Goal: Information Seeking & Learning: Learn about a topic

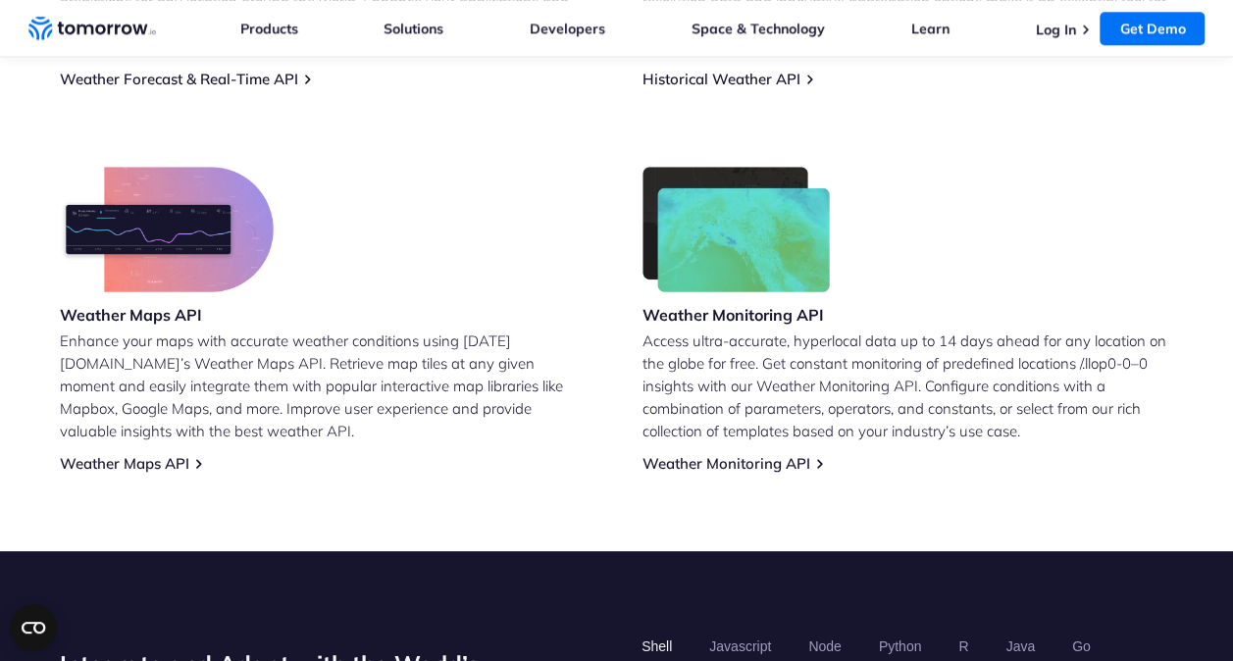
scroll to position [1144, 0]
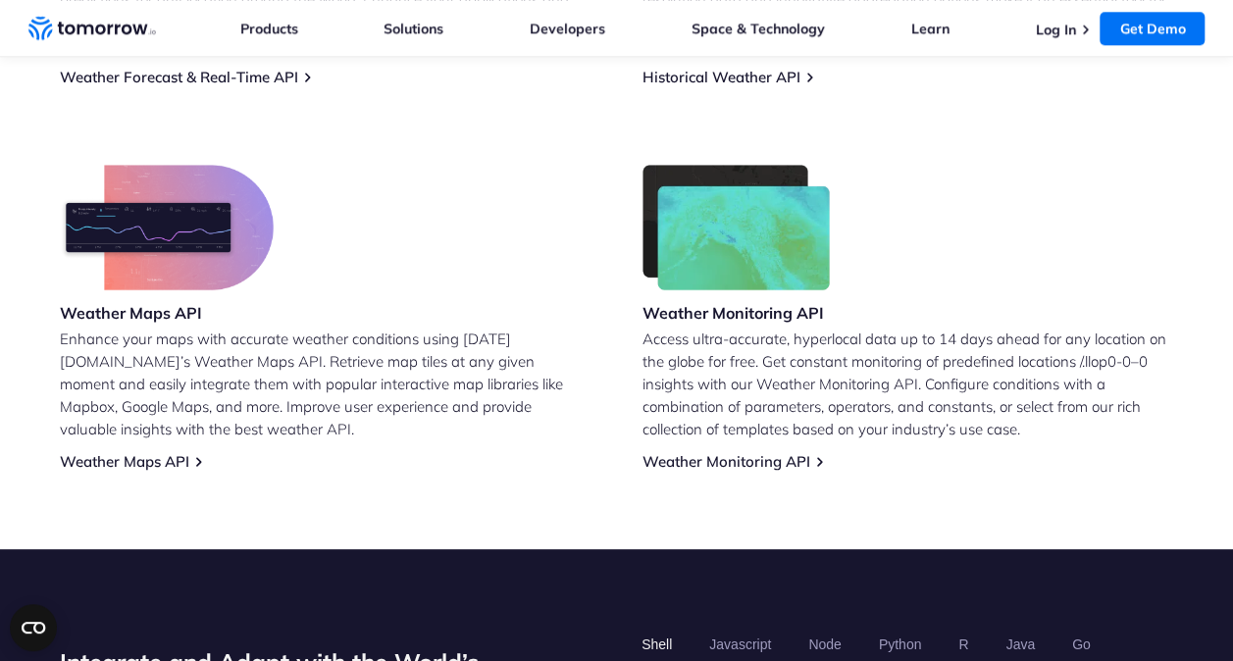
click at [391, 330] on p "Enhance your maps with accurate weather conditions using [DATE][DOMAIN_NAME]’s …" at bounding box center [326, 384] width 532 height 113
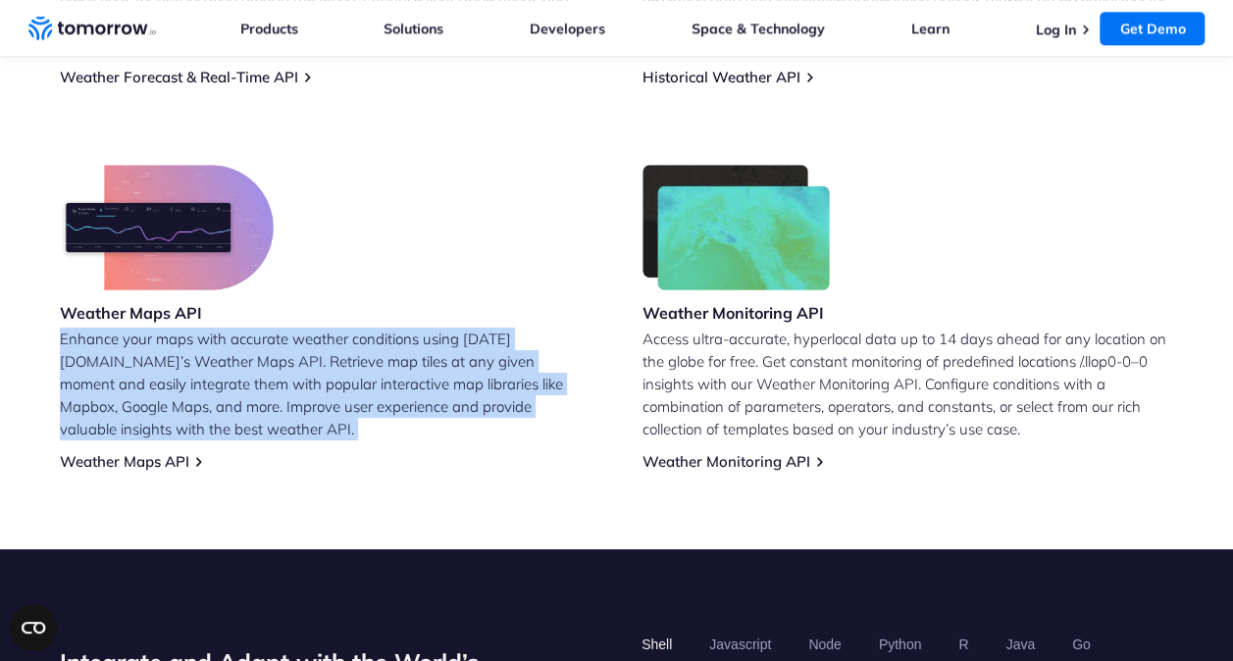
click at [391, 330] on p "Enhance your maps with accurate weather conditions using [DATE][DOMAIN_NAME]’s …" at bounding box center [326, 384] width 532 height 113
drag, startPoint x: 391, startPoint y: 330, endPoint x: 412, endPoint y: 348, distance: 27.8
click at [412, 348] on p "Enhance your maps with accurate weather conditions using [DATE][DOMAIN_NAME]’s …" at bounding box center [326, 384] width 532 height 113
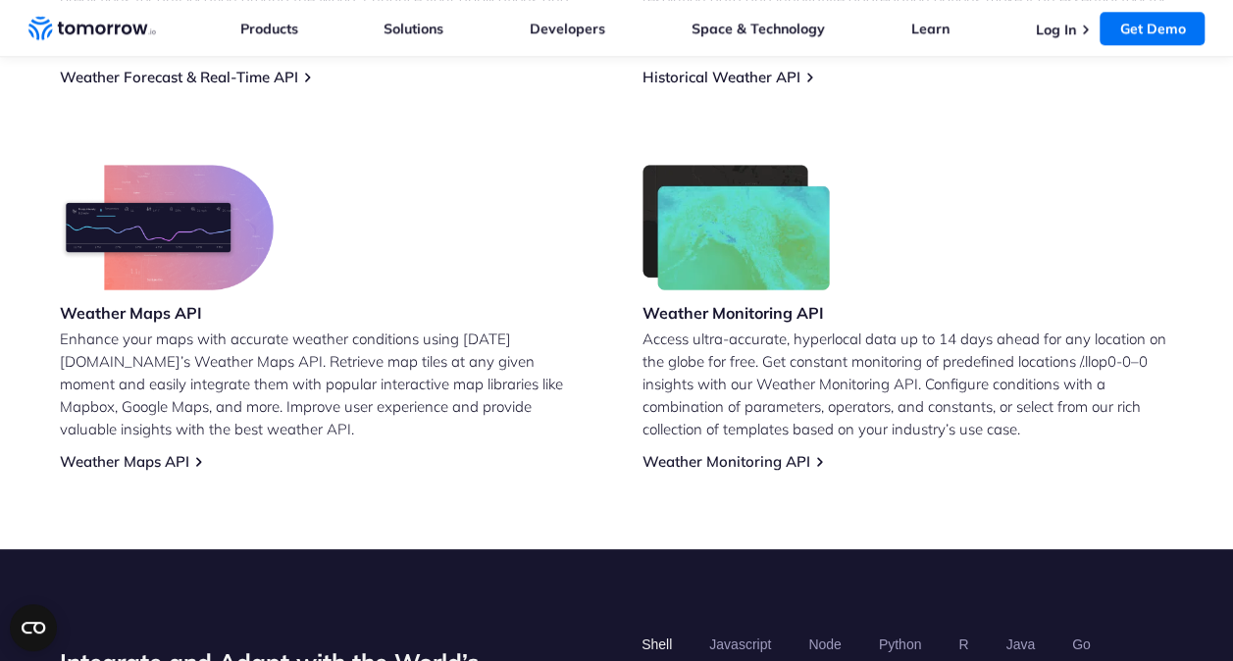
click at [737, 351] on p "Access ultra-accurate, hyperlocal data up to 14 days ahead for any location on …" at bounding box center [908, 384] width 532 height 113
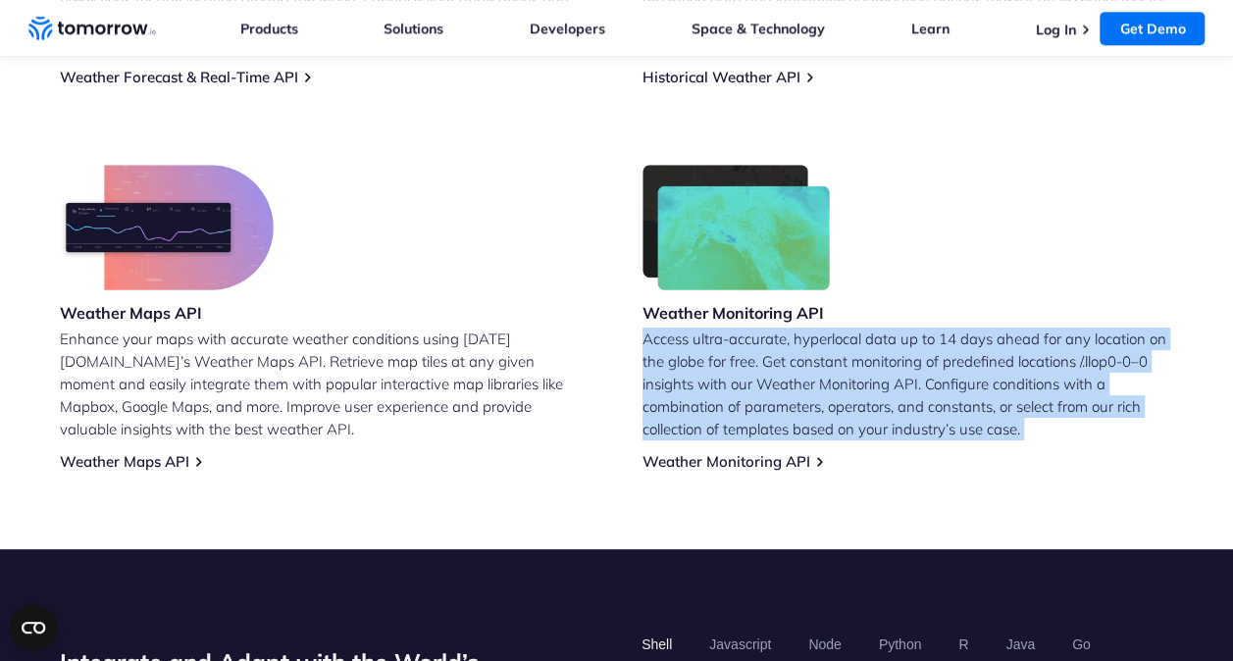
click at [737, 351] on p "Access ultra-accurate, hyperlocal data up to 14 days ahead for any location on …" at bounding box center [908, 384] width 532 height 113
drag, startPoint x: 737, startPoint y: 351, endPoint x: 801, endPoint y: 376, distance: 69.2
click at [801, 376] on p "Access ultra-accurate, hyperlocal data up to 14 days ahead for any location on …" at bounding box center [908, 384] width 532 height 113
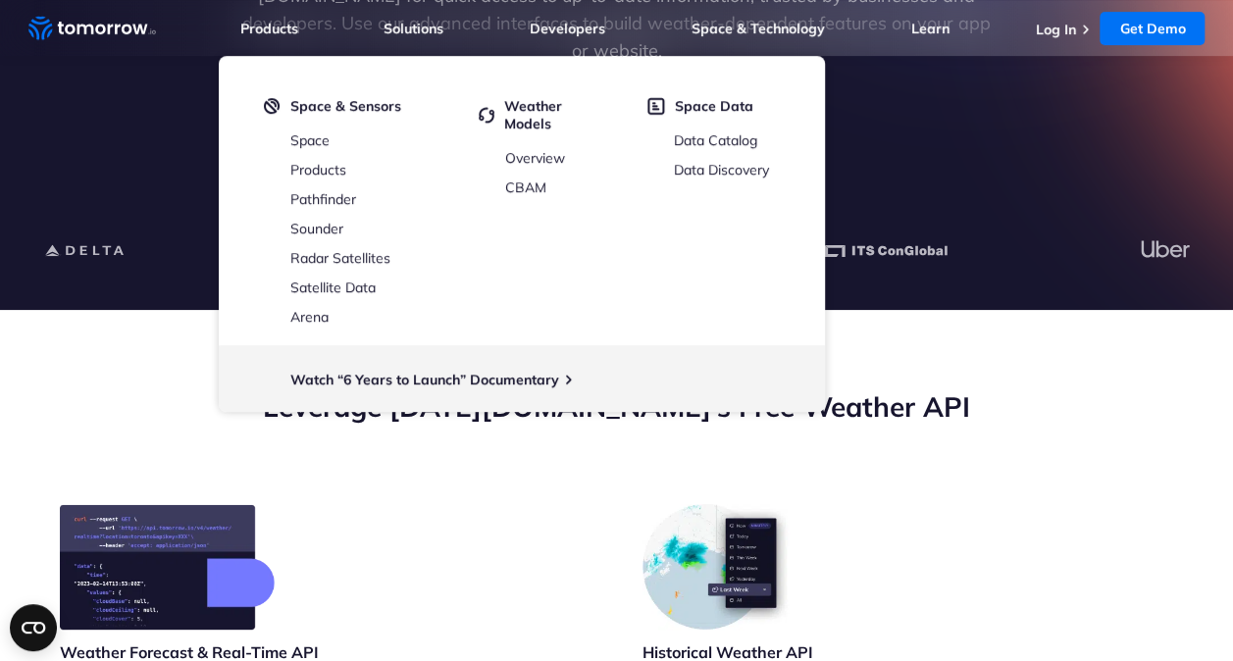
scroll to position [0, 0]
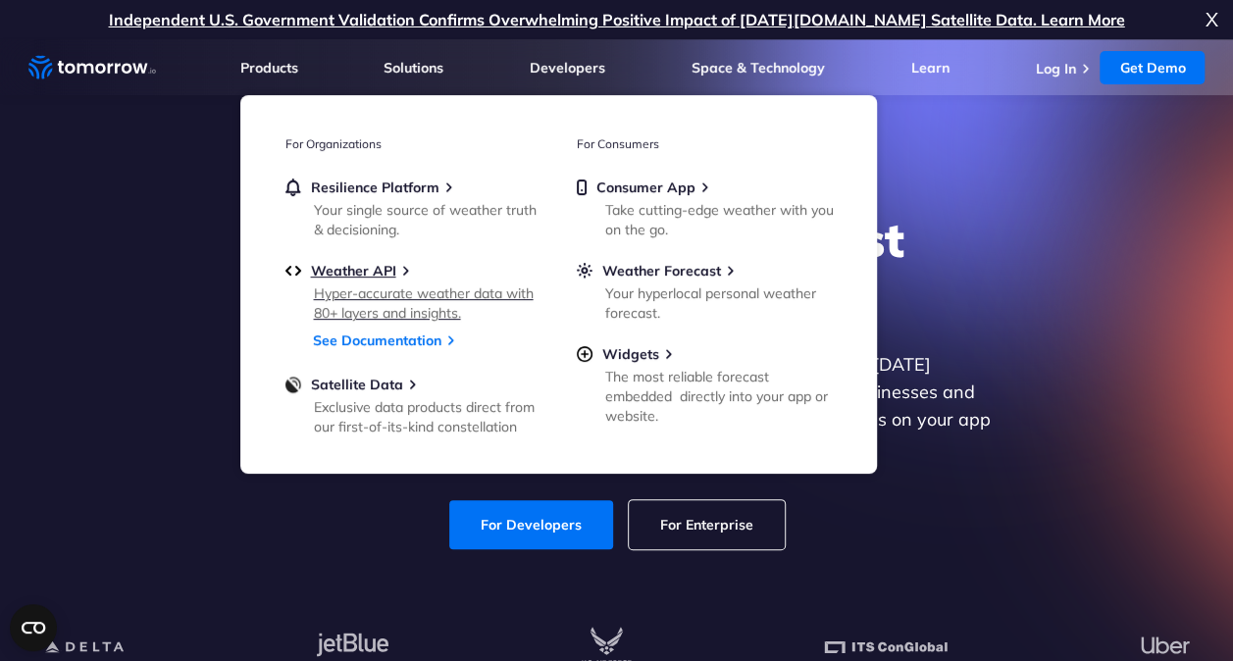
click at [420, 307] on div "Hyper-accurate weather data with 80+ layers and insights." at bounding box center [428, 302] width 229 height 39
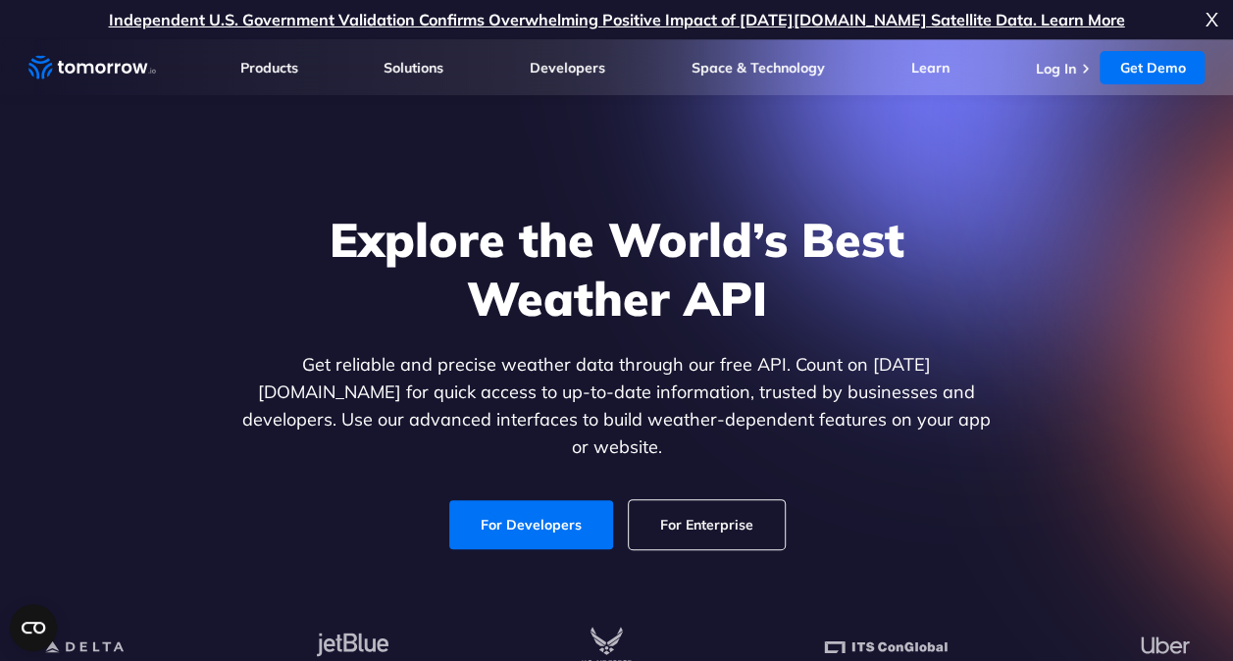
click at [1124, 306] on div "Explore the World’s Best Weather API Get reliable and precise weather data thro…" at bounding box center [617, 380] width 1208 height 417
click at [724, 509] on link "For Enterprise" at bounding box center [707, 524] width 156 height 49
